Goal: Transaction & Acquisition: Subscribe to service/newsletter

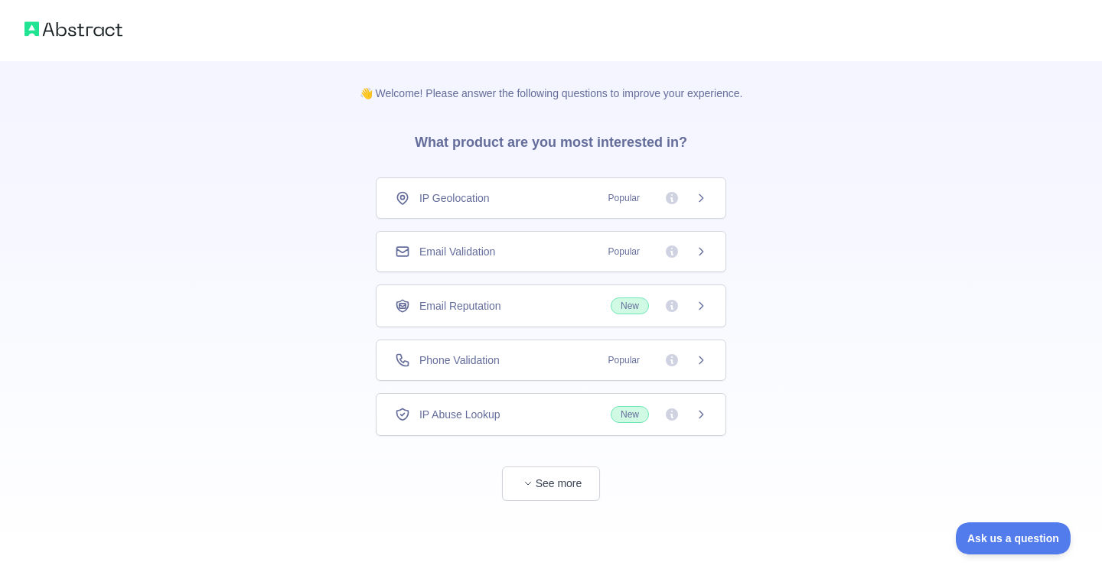
click at [507, 198] on div "IP Geolocation Popular" at bounding box center [551, 198] width 312 height 15
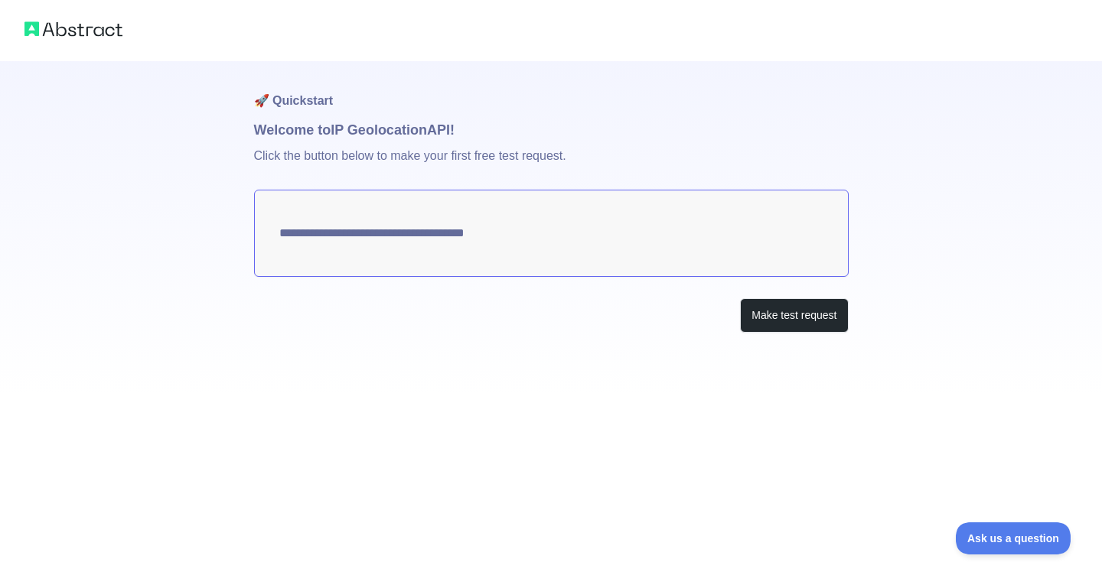
type textarea "**********"
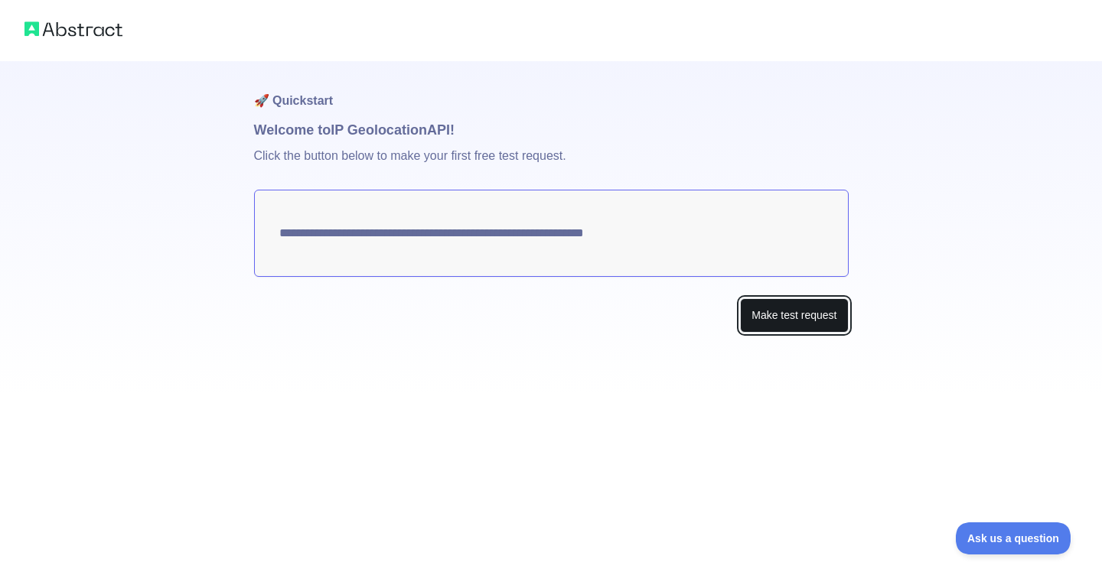
click at [790, 309] on button "Make test request" at bounding box center [794, 315] width 108 height 34
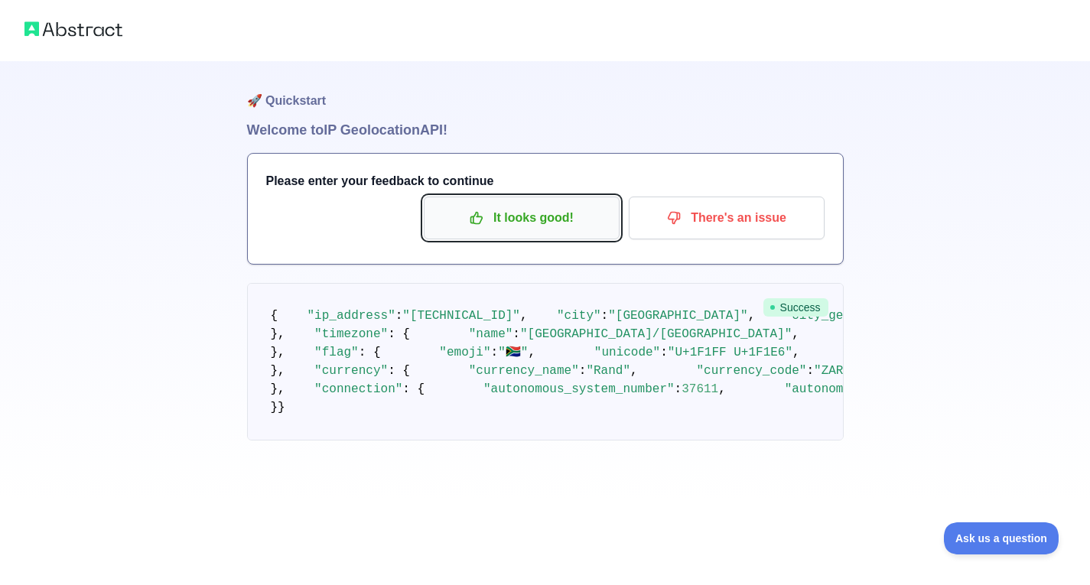
click at [515, 217] on p "It looks good!" at bounding box center [521, 218] width 173 height 26
